Goal: Transaction & Acquisition: Purchase product/service

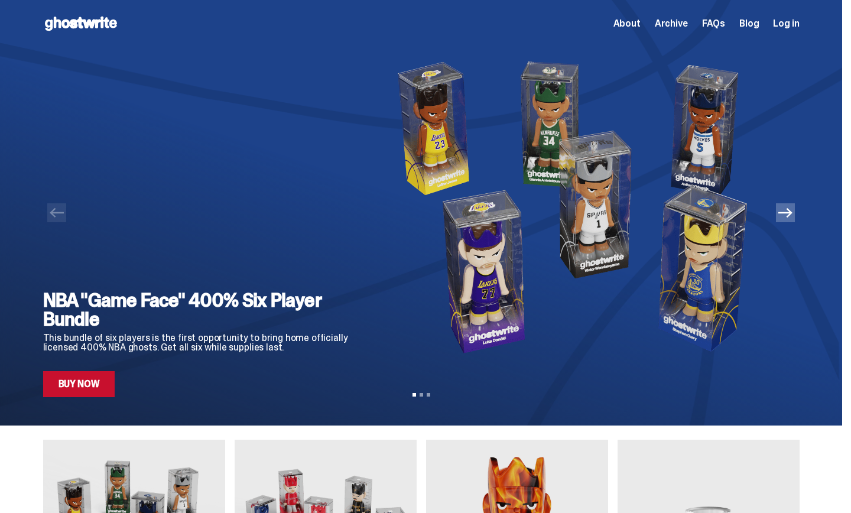
click at [234, 296] on h2 "NBA "Game Face" 400% Six Player Bundle" at bounding box center [200, 310] width 315 height 38
click at [805, 225] on div at bounding box center [421, 213] width 843 height 426
click at [793, 219] on icon "Next" at bounding box center [786, 213] width 14 height 14
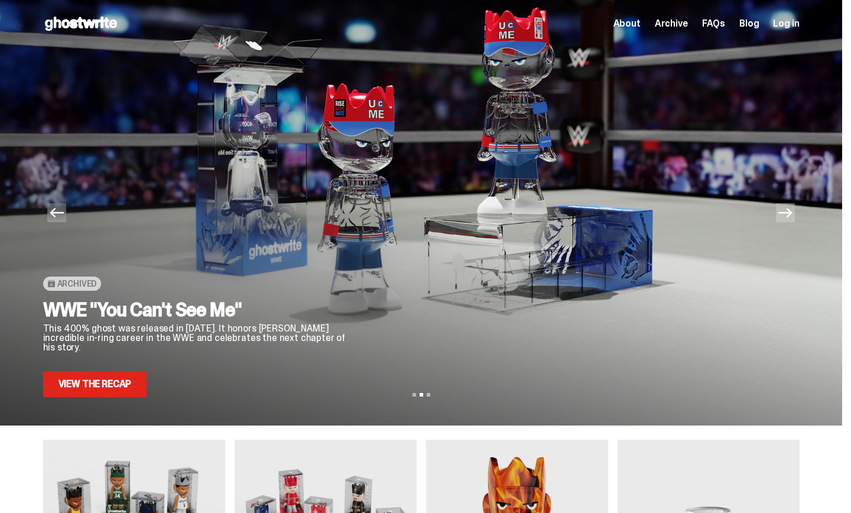
click at [793, 216] on icon "Next" at bounding box center [786, 212] width 14 height 9
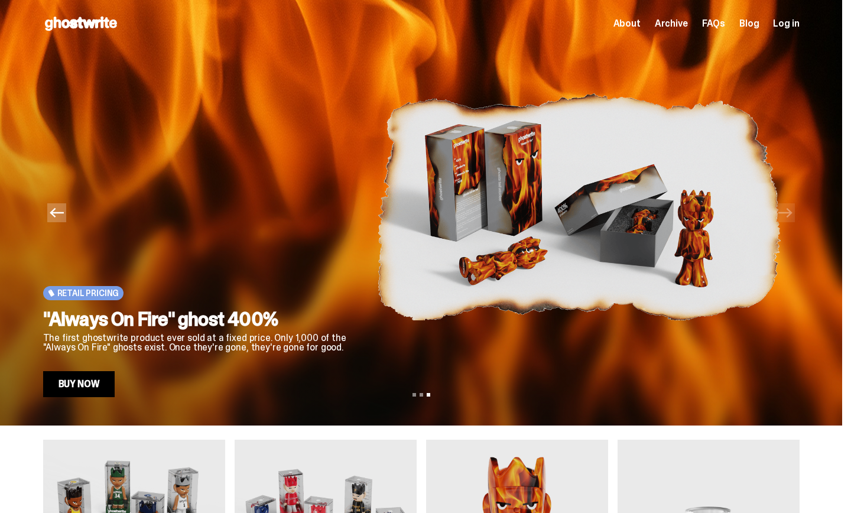
click at [59, 213] on icon "Previous" at bounding box center [57, 213] width 14 height 14
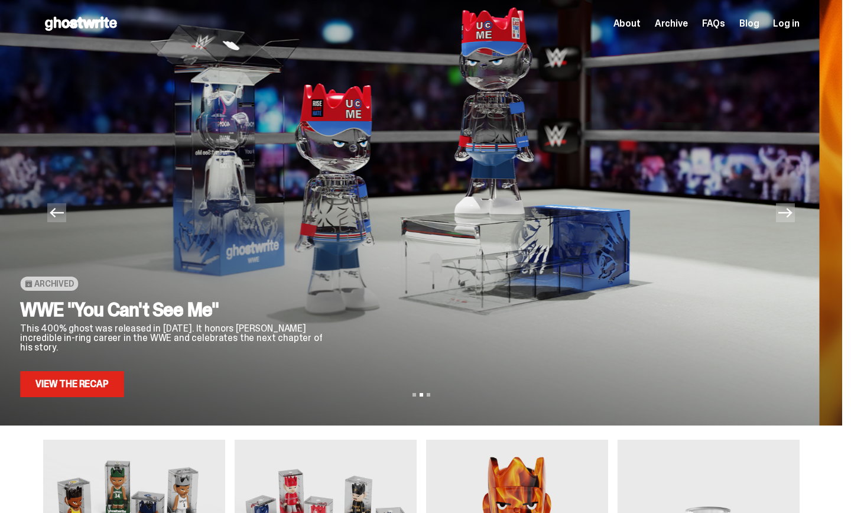
click at [59, 213] on icon "Previous" at bounding box center [57, 213] width 14 height 14
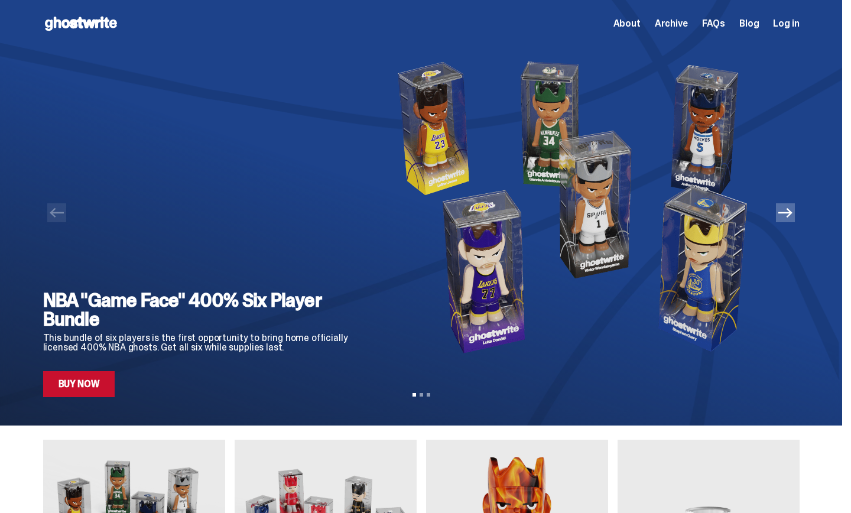
click at [91, 384] on link "Buy Now" at bounding box center [79, 384] width 72 height 26
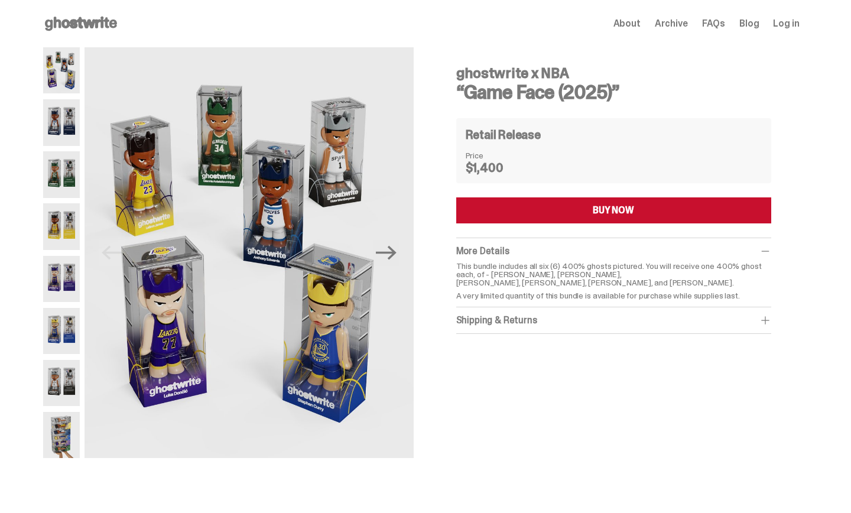
click at [72, 123] on img at bounding box center [61, 122] width 37 height 46
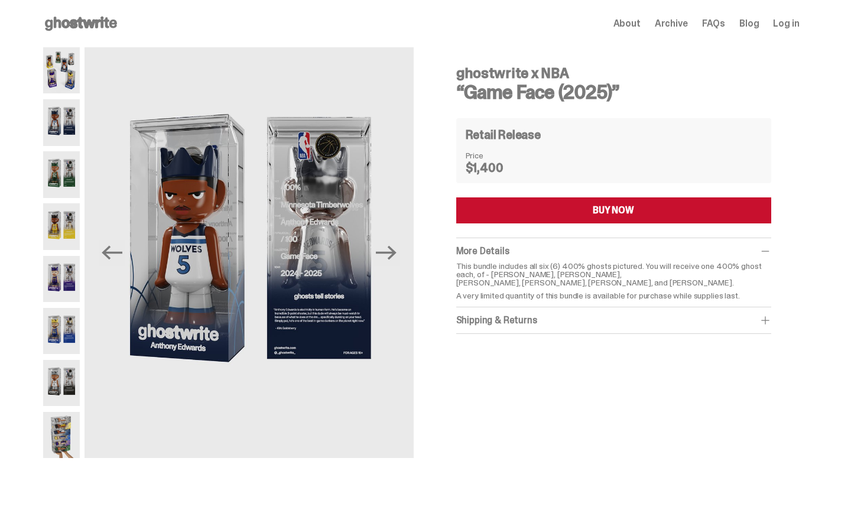
click at [630, 21] on span "About" at bounding box center [627, 23] width 27 height 9
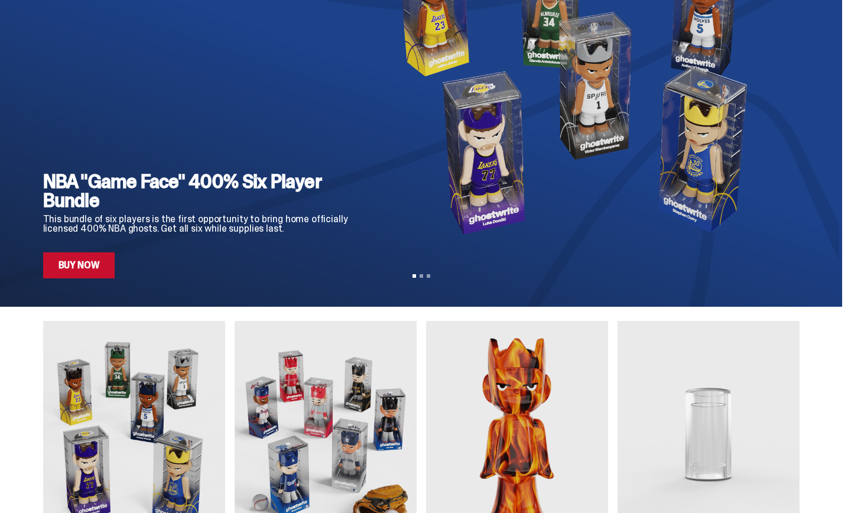
scroll to position [302, 0]
